Goal: Navigation & Orientation: Find specific page/section

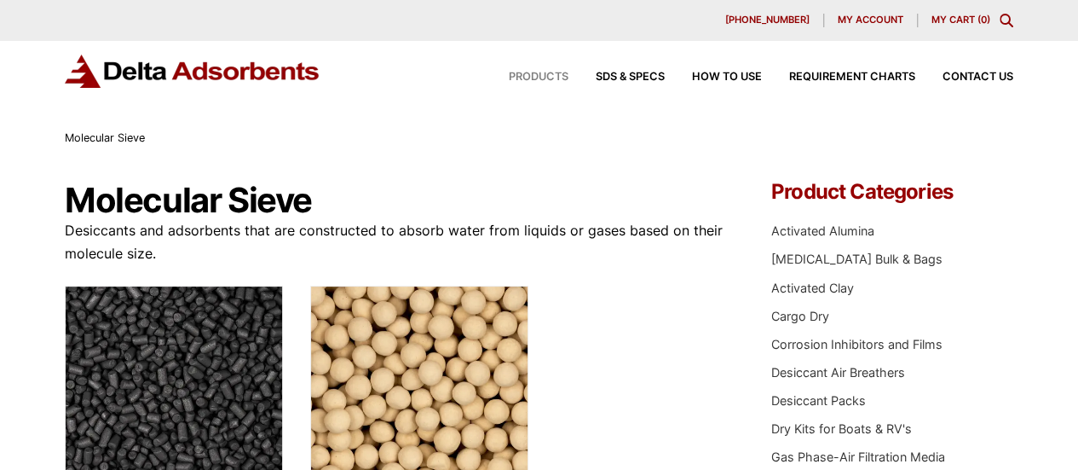
click at [537, 81] on span "Products" at bounding box center [539, 77] width 60 height 11
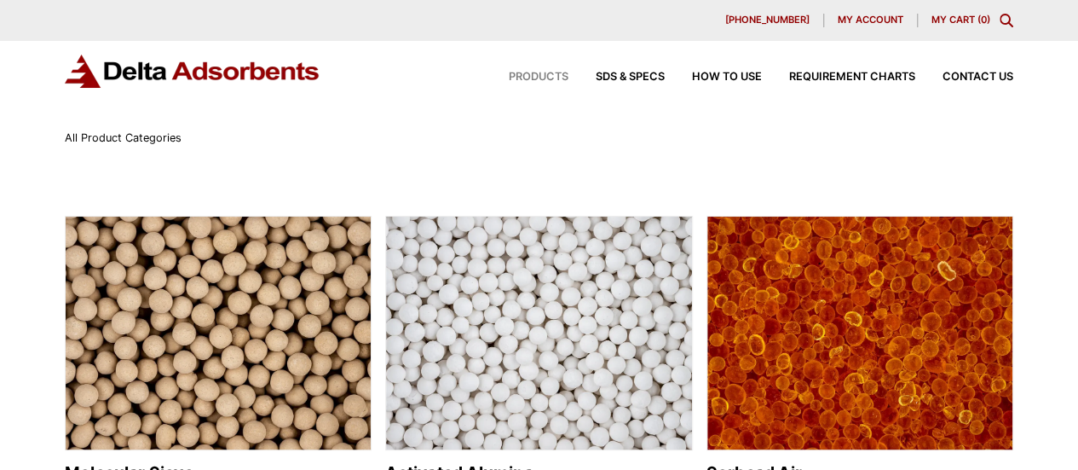
click at [275, 81] on img at bounding box center [193, 71] width 256 height 33
